Goal: Information Seeking & Learning: Check status

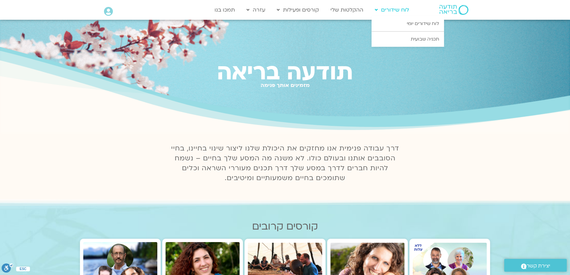
click at [386, 10] on link "לוח שידורים" at bounding box center [392, 10] width 41 height 13
click at [395, 26] on link "לוח שידורים יומי" at bounding box center [408, 23] width 72 height 15
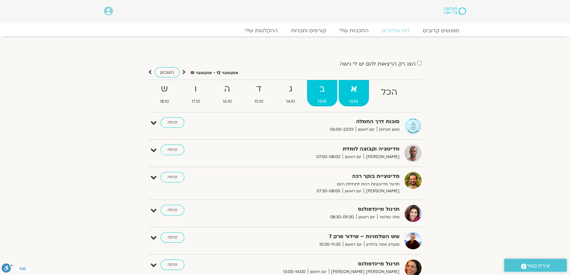
click at [319, 96] on strong "ב" at bounding box center [322, 89] width 30 height 15
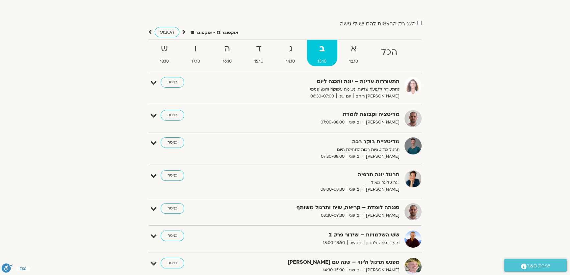
scroll to position [30, 0]
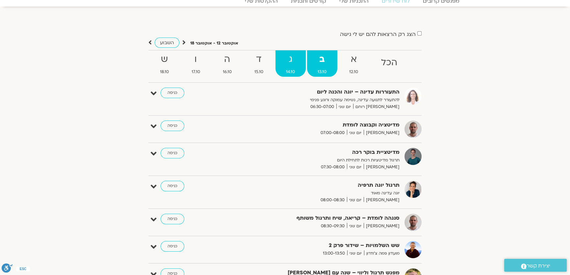
click at [289, 72] on span "14.10" at bounding box center [291, 72] width 30 height 7
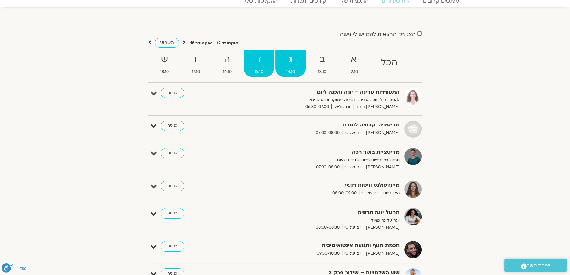
click at [256, 73] on span "15.10" at bounding box center [259, 72] width 30 height 7
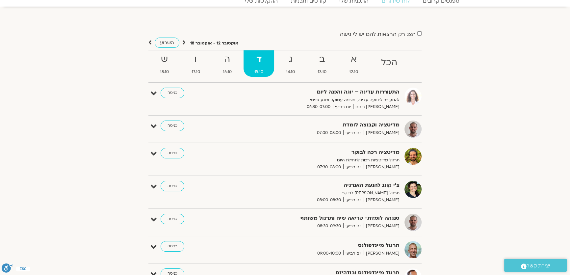
click at [256, 72] on span "15.10" at bounding box center [259, 72] width 30 height 7
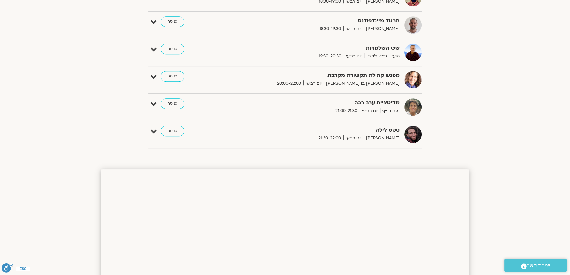
scroll to position [419, 0]
